Goal: Information Seeking & Learning: Find specific fact

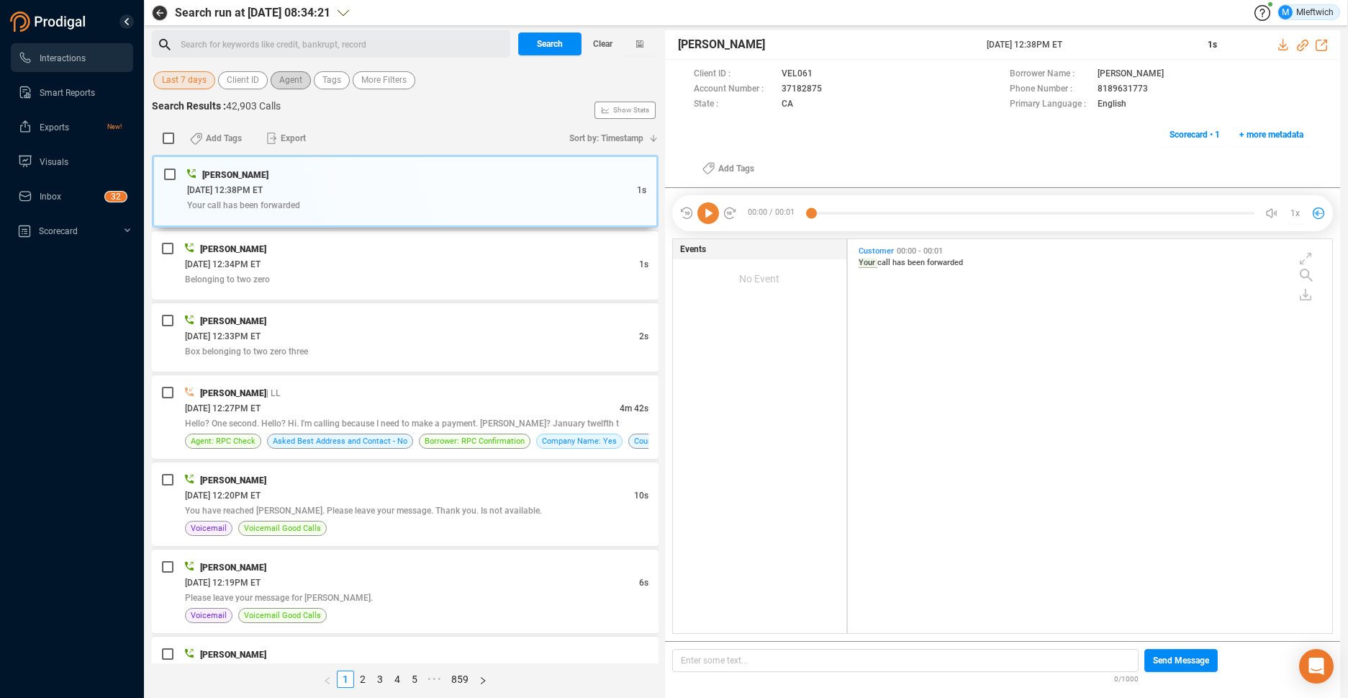
scroll to position [390, 477]
click at [294, 84] on span "Agent" at bounding box center [290, 80] width 23 height 18
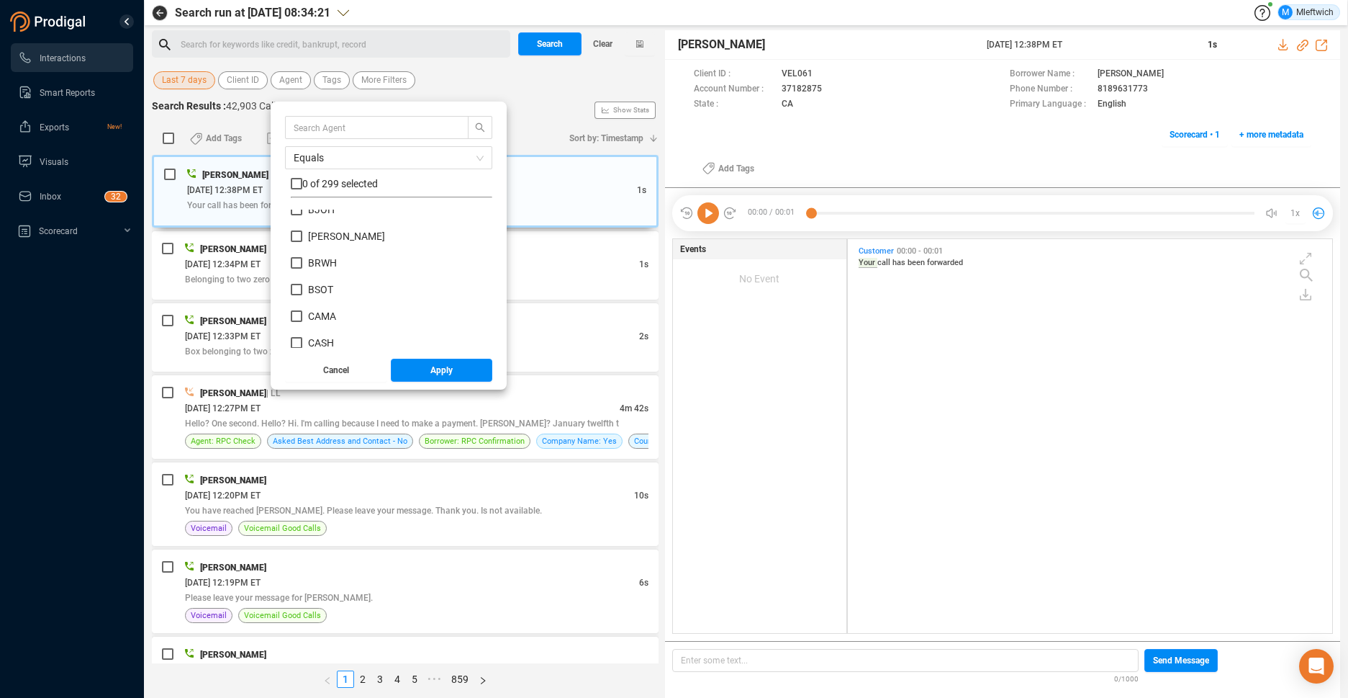
scroll to position [894, 0]
click at [435, 128] on input "text" at bounding box center [370, 128] width 153 height 16
type input "JRAS"
click at [292, 217] on input "JRAS" at bounding box center [297, 217] width 12 height 12
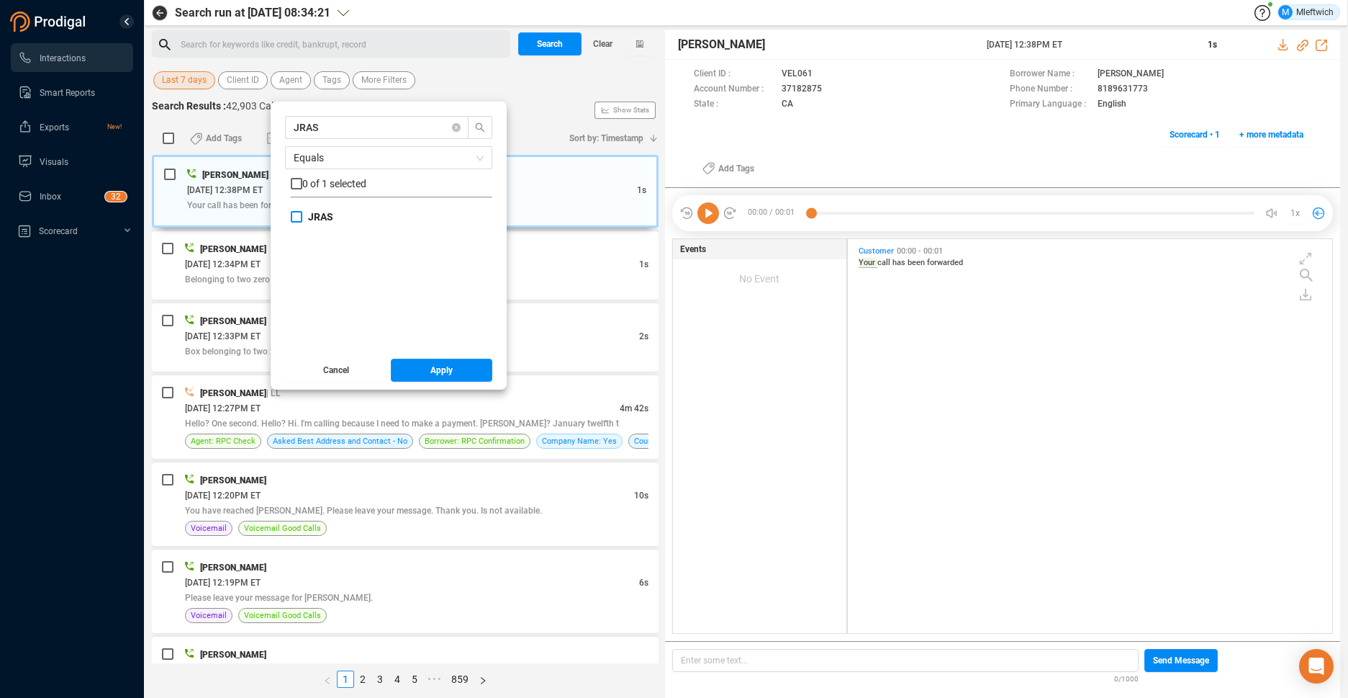
checkbox input "true"
click at [434, 369] on span "Apply" at bounding box center [442, 370] width 22 height 23
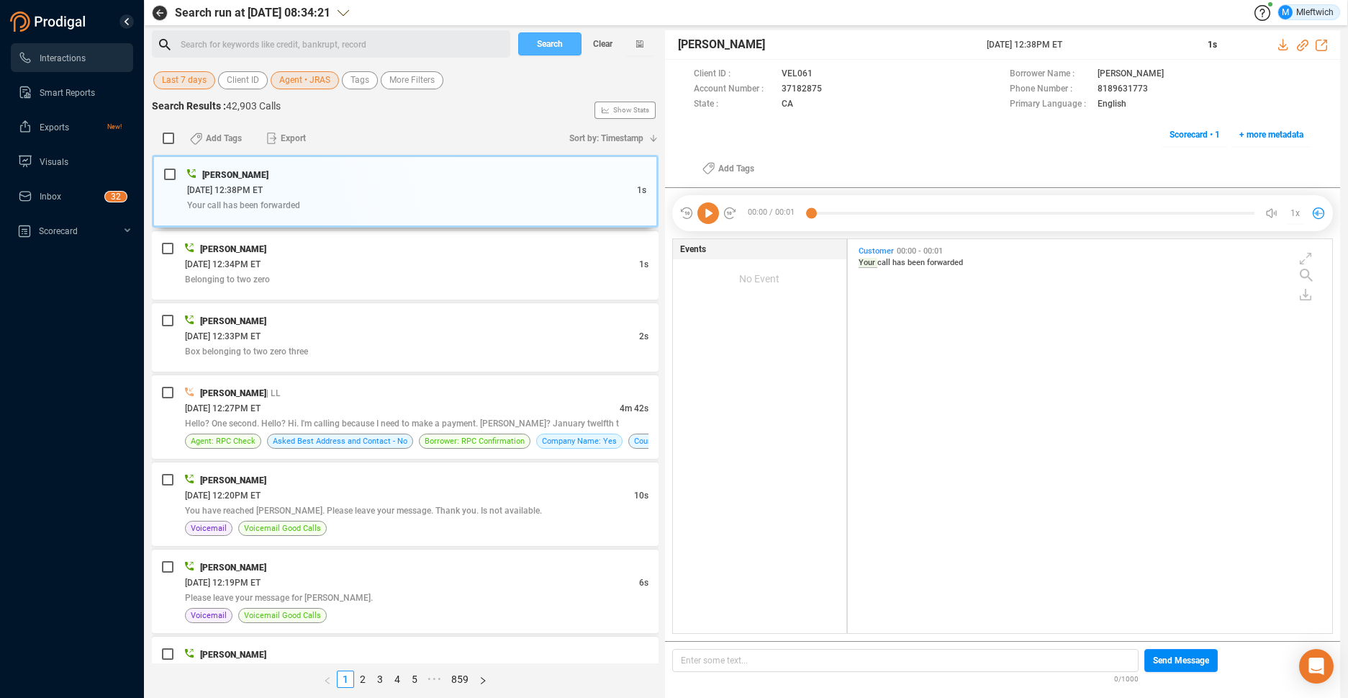
click at [562, 40] on span "Search" at bounding box center [550, 43] width 26 height 23
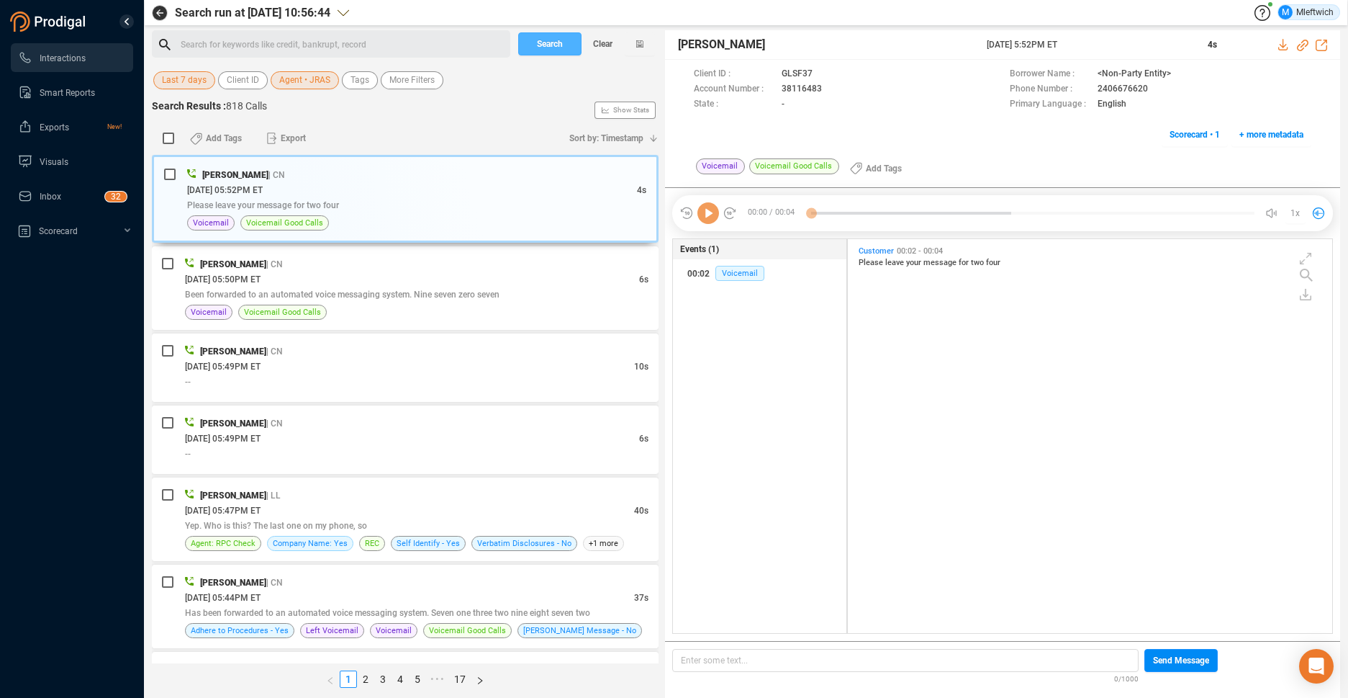
scroll to position [390, 477]
click at [544, 44] on span "Search" at bounding box center [550, 43] width 26 height 23
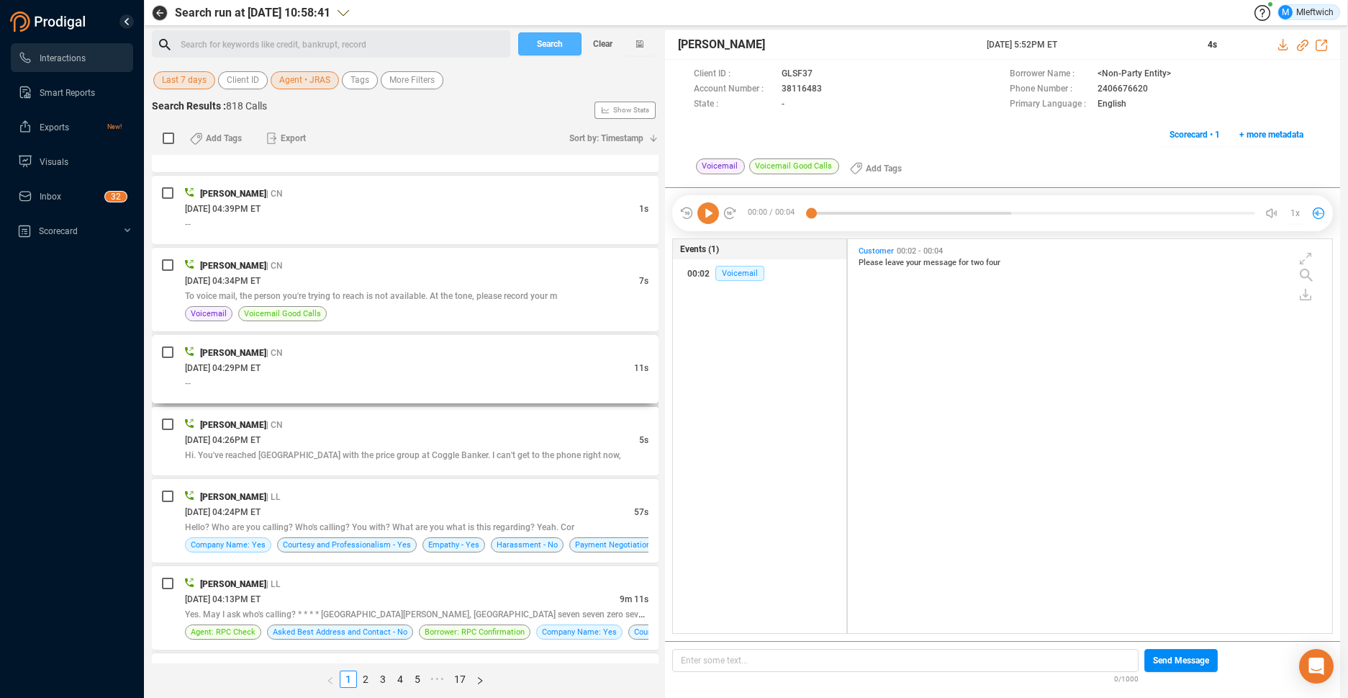
scroll to position [2901, 0]
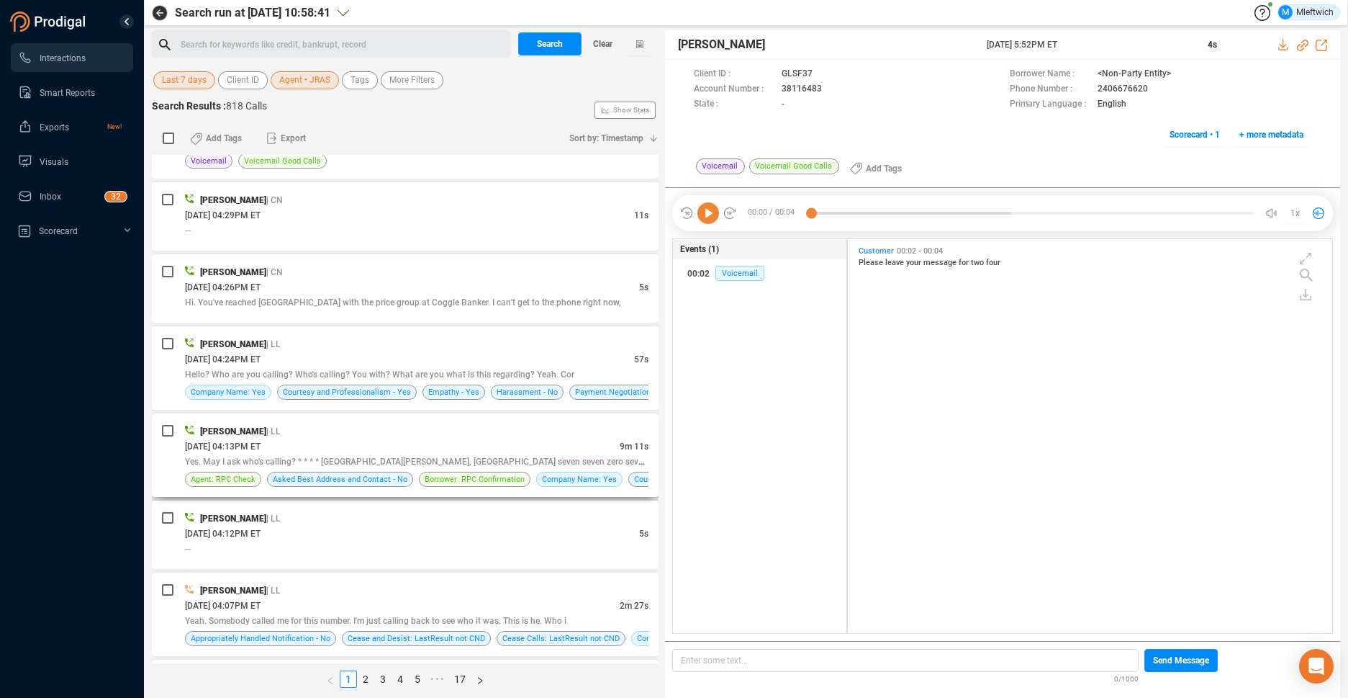
click at [415, 446] on div "[DATE] 04:13PM ET" at bounding box center [402, 445] width 435 height 15
click at [582, 465] on div "Yes. May I ask who's calling? * * * * [GEOGRAPHIC_DATA][PERSON_NAME], [GEOGRAPH…" at bounding box center [417, 461] width 464 height 15
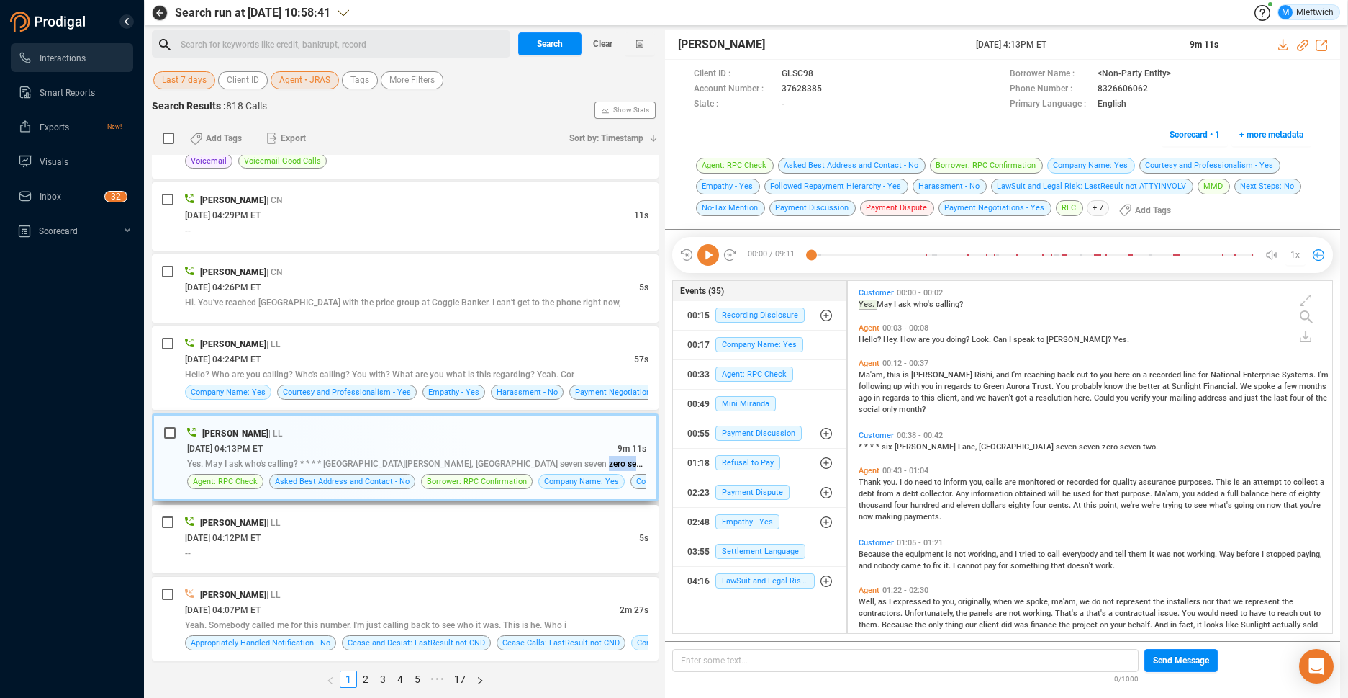
scroll to position [348, 477]
click at [829, 88] on icon at bounding box center [835, 90] width 12 height 12
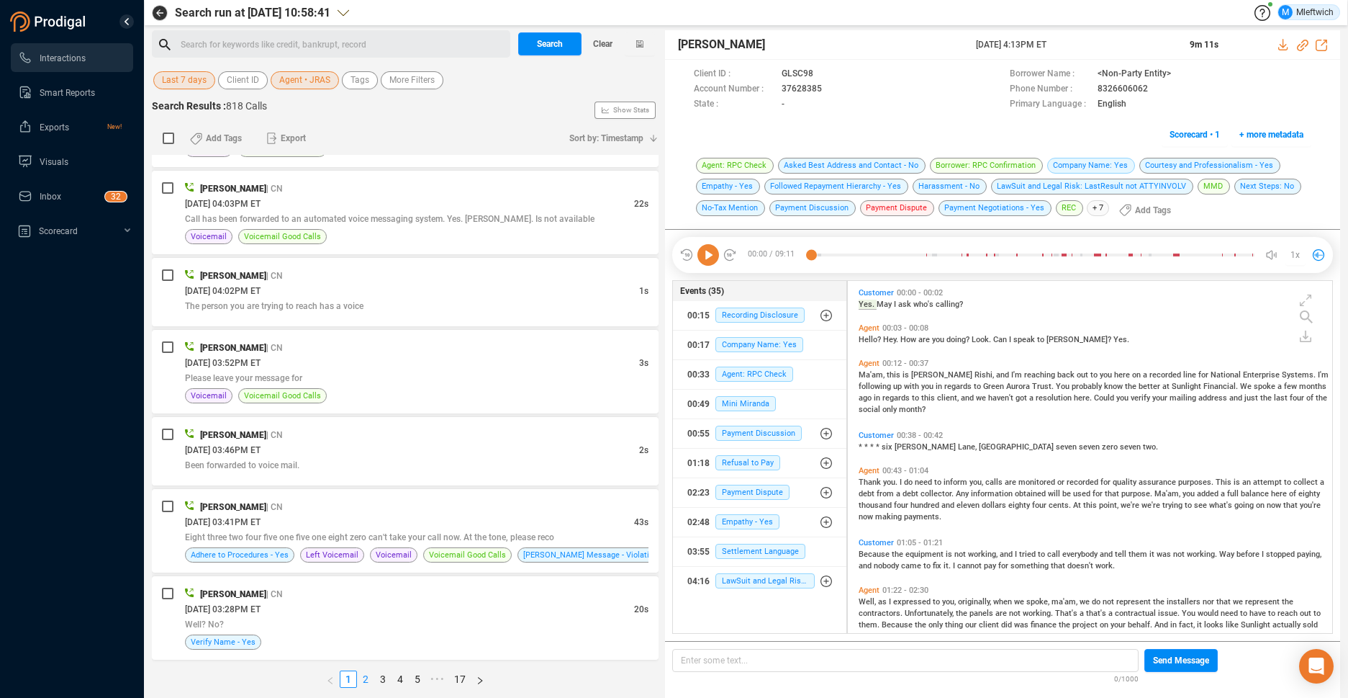
click at [364, 676] on link "2" at bounding box center [366, 679] width 16 height 16
